Goal: Task Accomplishment & Management: Manage account settings

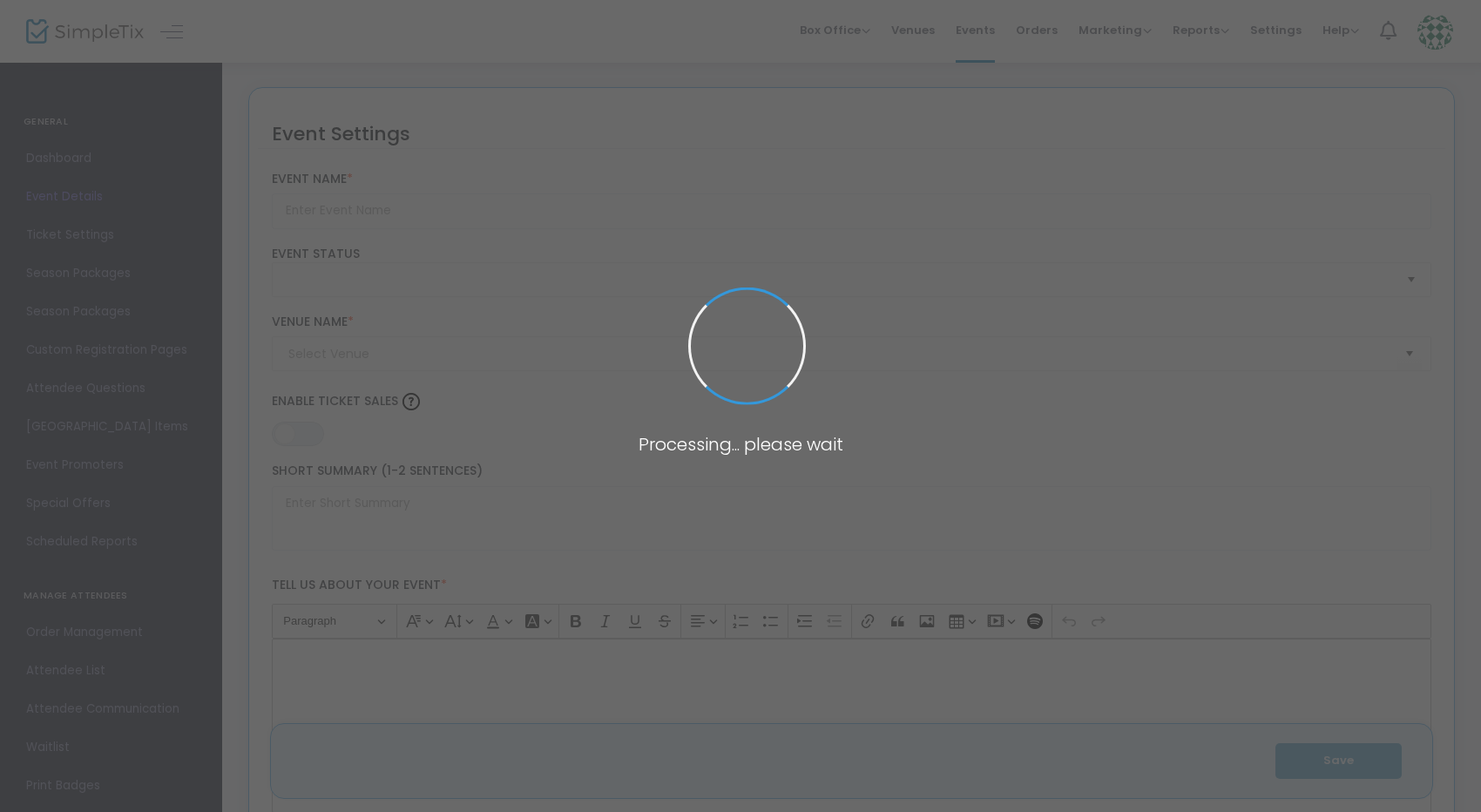
type input "You Pick Book Club"
type textarea "Pick a book to keep and enjoy an evening of silent reading + book club discussi…"
type input "6.0000 %"
type input "Buy Tickets"
type input "Flying Fox Coffee"
